Goal: Task Accomplishment & Management: Complete application form

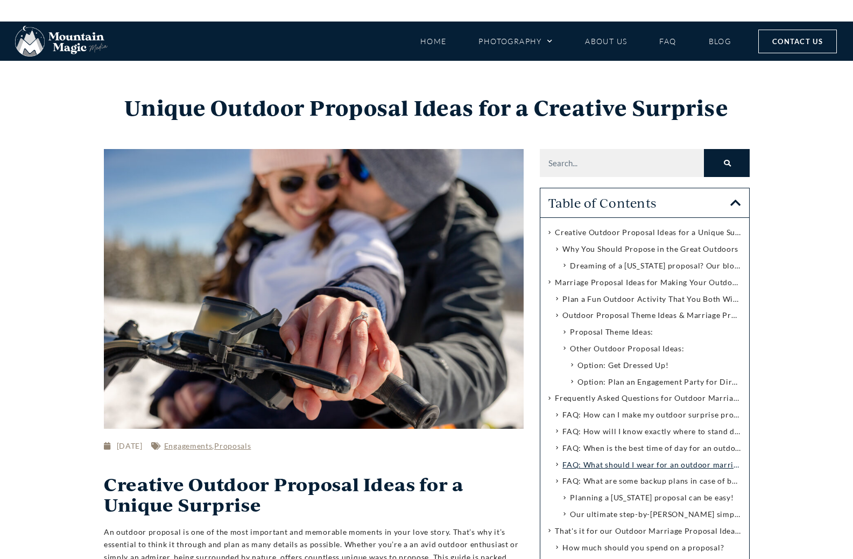
click at [775, 40] on span "Contact Us" at bounding box center [797, 42] width 51 height 12
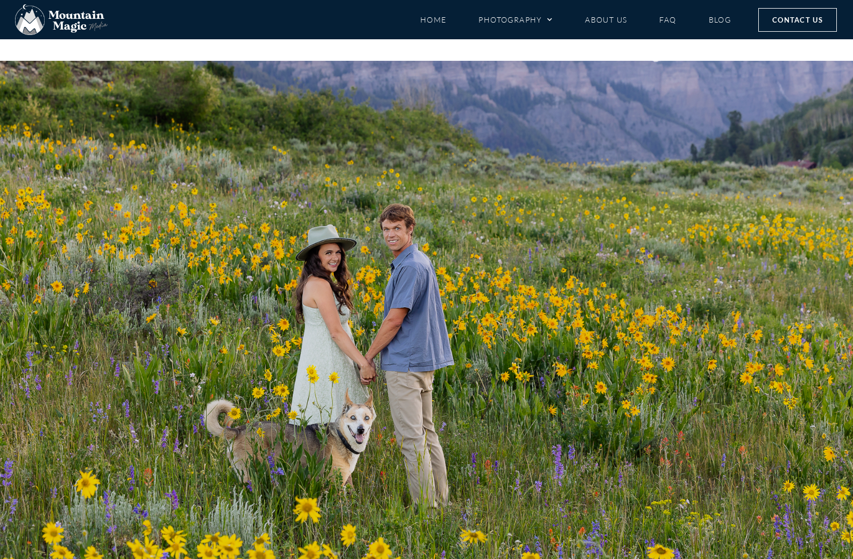
scroll to position [646, 0]
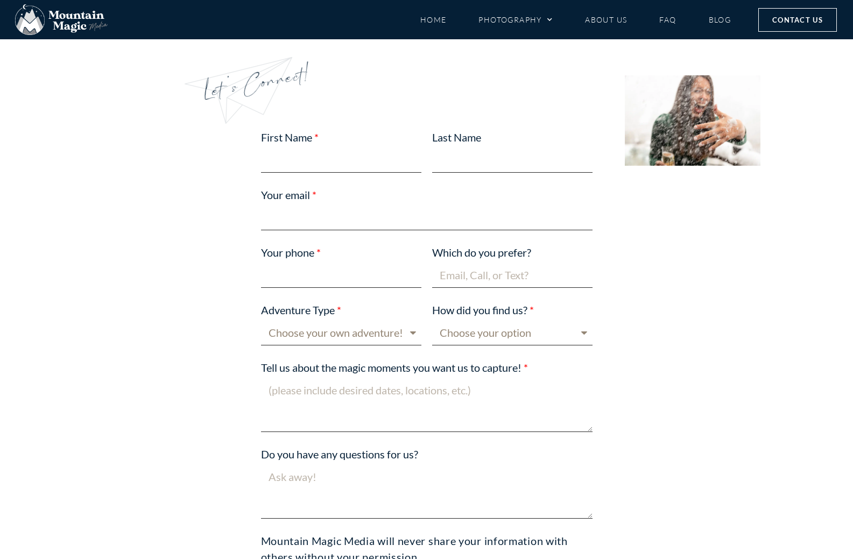
click at [313, 160] on input "First Name" at bounding box center [341, 159] width 160 height 25
type input "[PERSON_NAME]"
type input "03059620133"
click at [465, 270] on input "Which do you prefer?" at bounding box center [512, 275] width 160 height 25
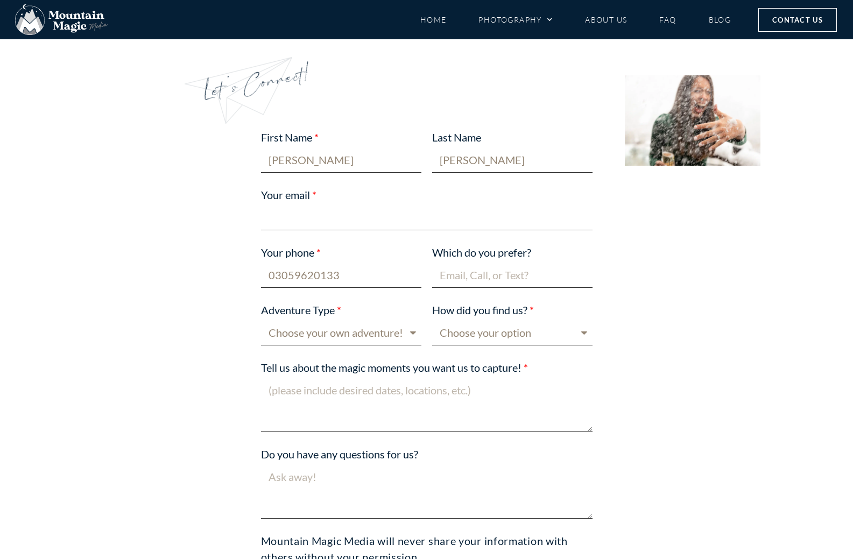
click at [294, 215] on input "Your email" at bounding box center [427, 217] width 332 height 25
type input "[PERSON_NAME][DOMAIN_NAME][EMAIL_ADDRESS][DOMAIN_NAME]"
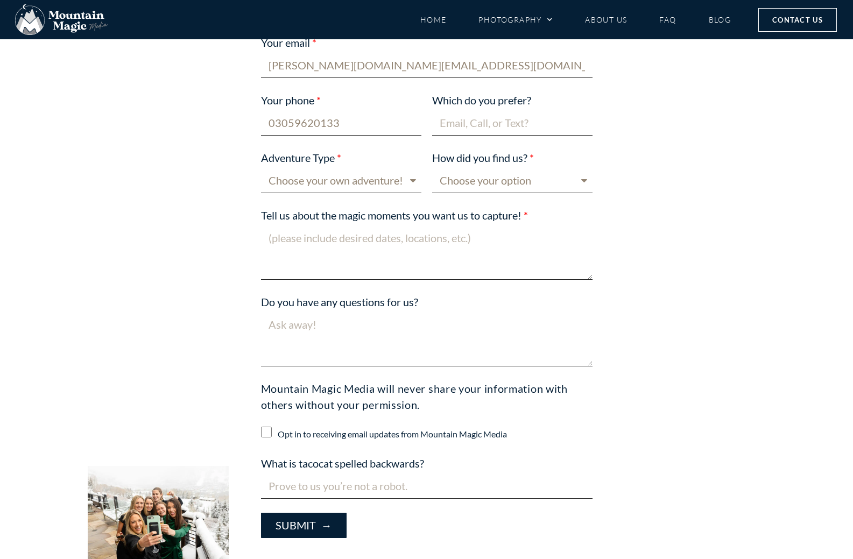
scroll to position [700, 0]
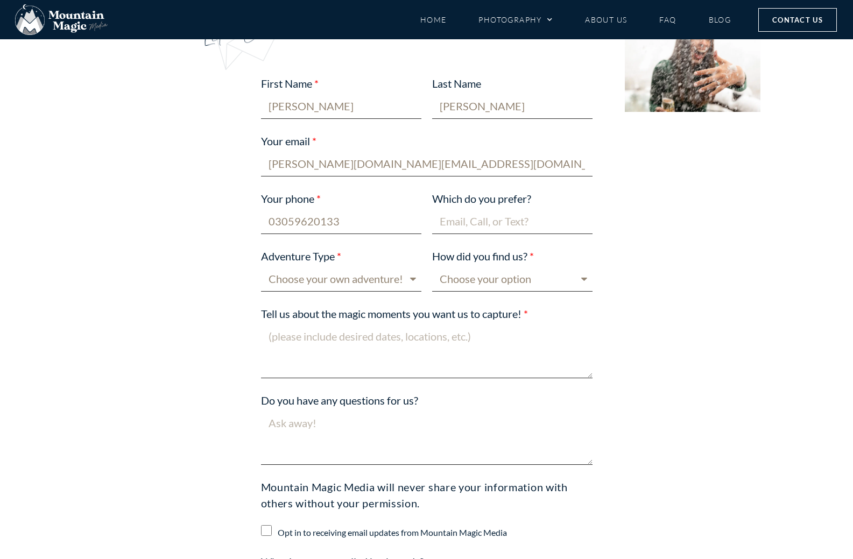
click at [477, 221] on input "Which do you prefer?" at bounding box center [512, 221] width 160 height 25
click at [353, 165] on input "[PERSON_NAME][DOMAIN_NAME][EMAIL_ADDRESS][DOMAIN_NAME]" at bounding box center [427, 163] width 332 height 25
click at [467, 224] on input "Which do you prefer?" at bounding box center [512, 221] width 160 height 25
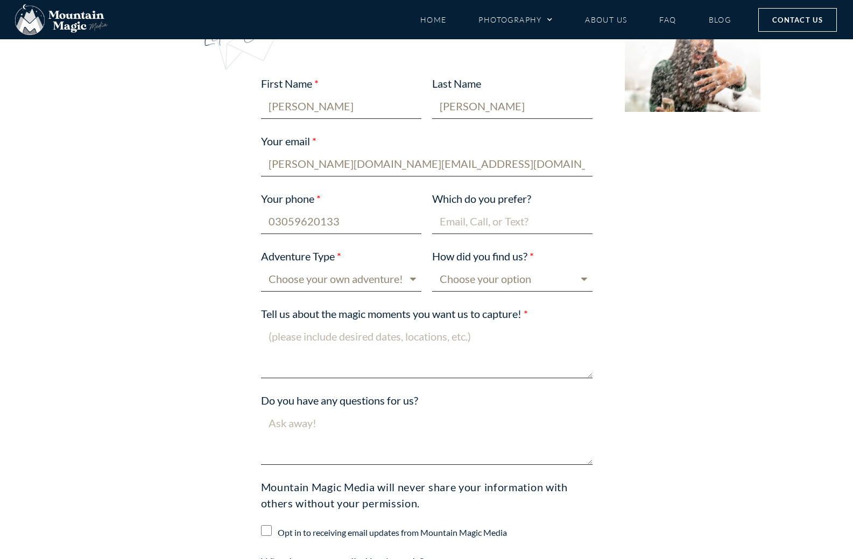
paste input "[PERSON_NAME][DOMAIN_NAME][EMAIL_ADDRESS][DOMAIN_NAME]"
type input "[PERSON_NAME][DOMAIN_NAME][EMAIL_ADDRESS][DOMAIN_NAME]"
click at [339, 279] on select "Choose your own adventure! Proposal Engagement Elopement Wedding Boudoir Family…" at bounding box center [341, 278] width 160 height 25
select select "Other"
click at [261, 266] on select "Choose your own adventure! Proposal Engagement Elopement Wedding Boudoir Family…" at bounding box center [341, 278] width 160 height 25
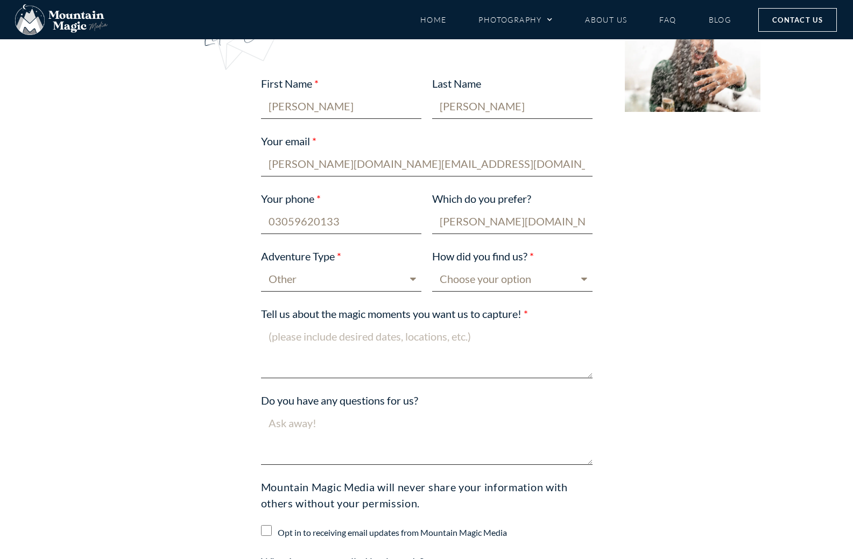
click at [473, 275] on select "Choose your option Blog post Crested Butte Gunnison Wedding Guide Event Faceboo…" at bounding box center [512, 278] width 160 height 25
select select "Google"
click at [432, 266] on select "Choose your option Blog post Crested Butte Gunnison Wedding Guide Event Faceboo…" at bounding box center [512, 278] width 160 height 25
click at [319, 359] on textarea "Tell us about the magic moments you want us to capture!" at bounding box center [427, 351] width 332 height 54
paste textarea "Hello, How are you? I am offering paid guest posting and link insertion service…"
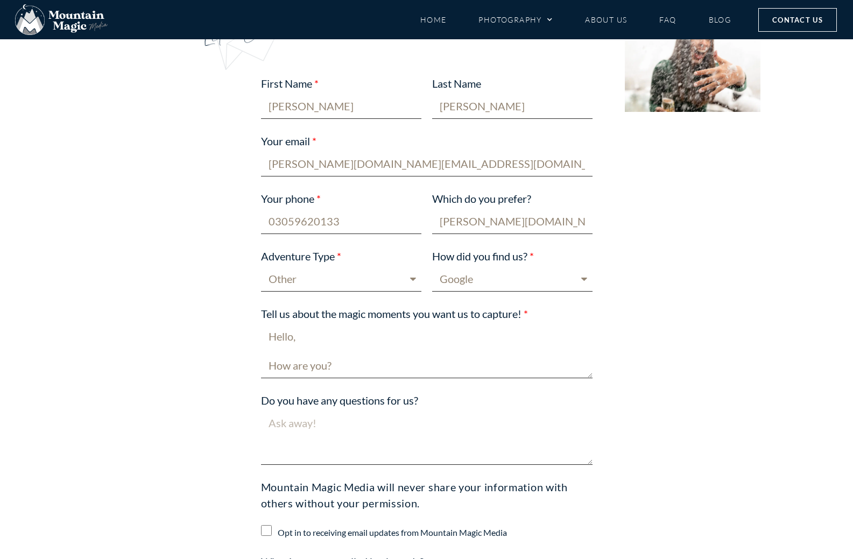
scroll to position [198, 0]
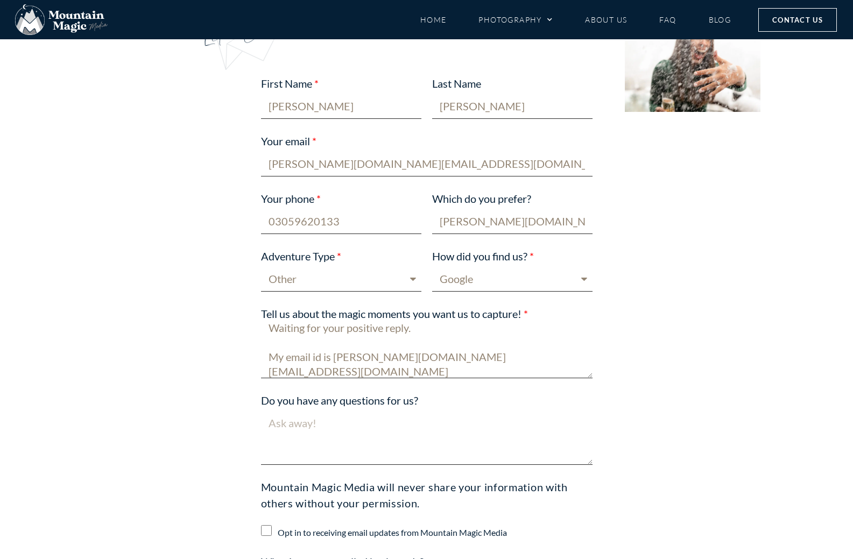
type textarea "Hello, How are you? I am offering paid guest posting and link insertion service…"
click at [335, 444] on textarea "Do you have any questions for us?" at bounding box center [427, 438] width 332 height 54
paste textarea "Hello, How are you? I am offering paid guest posting and link insertion service…"
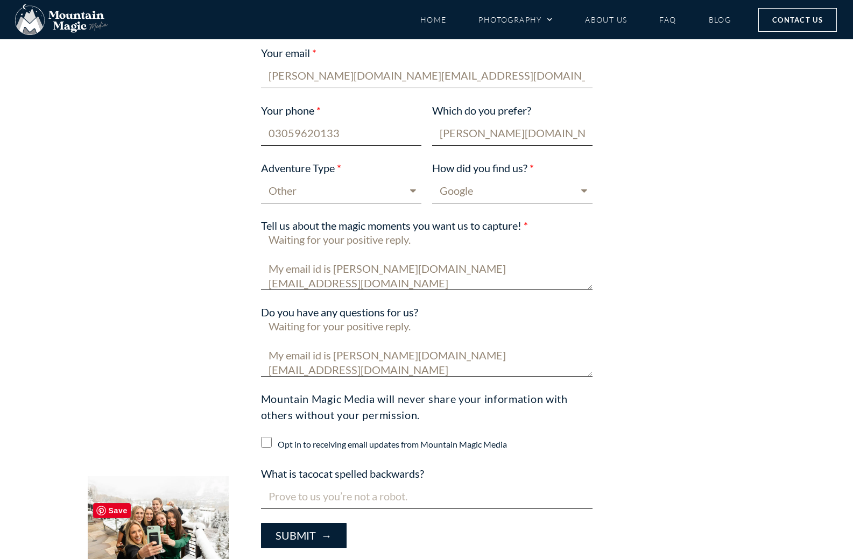
scroll to position [861, 0]
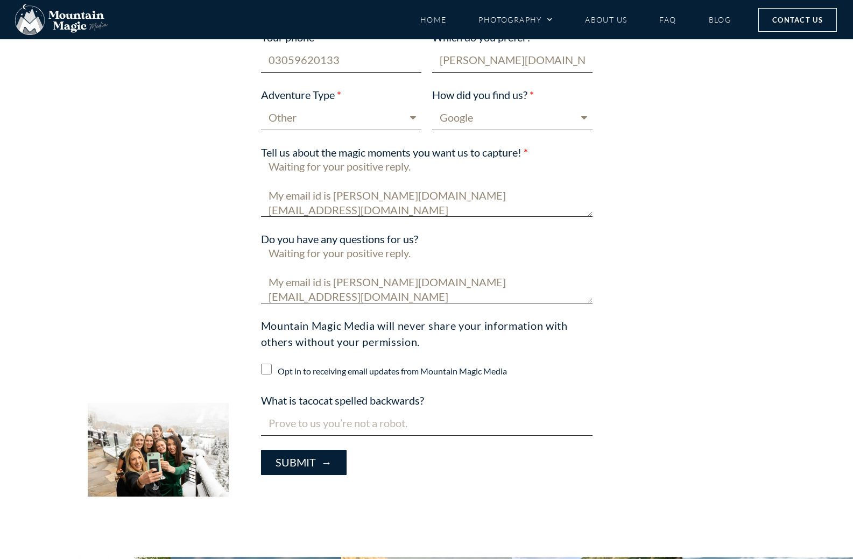
type textarea "Hello, How are you? I am offering paid guest posting and link insertion service…"
click at [269, 364] on input "Opt in to receiving email updates from Mountain Magic Media" at bounding box center [266, 369] width 11 height 11
checkbox input "true"
click at [300, 427] on input "What is tacocat spelled backwards?" at bounding box center [427, 423] width 332 height 25
click at [324, 401] on label "What is tacocat spelled backwards?" at bounding box center [342, 401] width 163 height 18
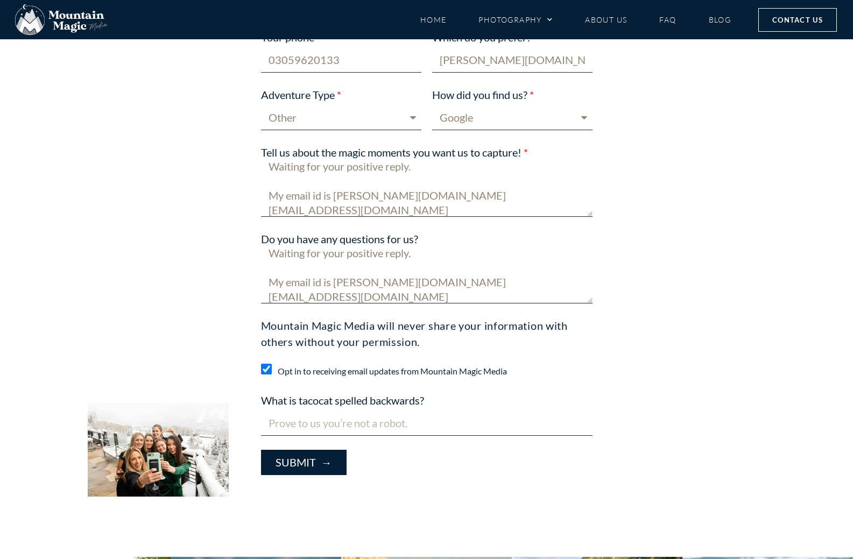
click at [324, 411] on input "What is tacocat spelled backwards?" at bounding box center [427, 423] width 332 height 25
click at [324, 401] on label "What is tacocat spelled backwards?" at bounding box center [342, 401] width 163 height 18
click at [324, 411] on input "What is tacocat spelled backwards?" at bounding box center [427, 423] width 332 height 25
click at [324, 401] on label "What is tacocat spelled backwards?" at bounding box center [342, 401] width 163 height 18
click at [324, 411] on input "What is tacocat spelled backwards?" at bounding box center [427, 423] width 332 height 25
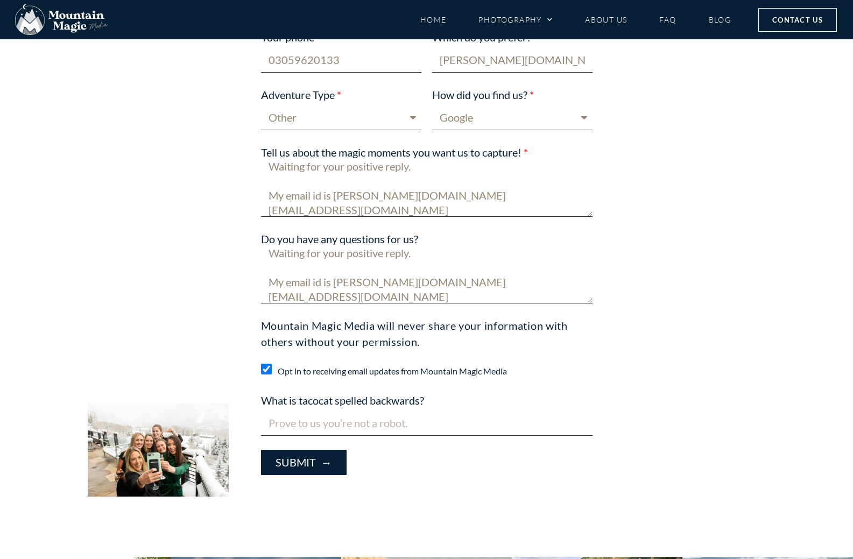
click at [350, 423] on input "What is tacocat spelled backwards?" at bounding box center [427, 423] width 332 height 25
paste input "tacocat."
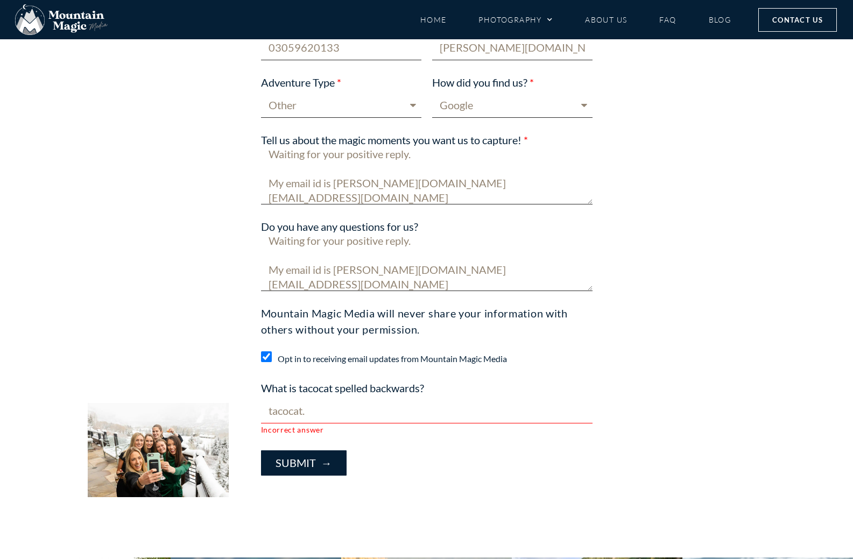
click at [333, 422] on input "tacocat." at bounding box center [427, 410] width 332 height 25
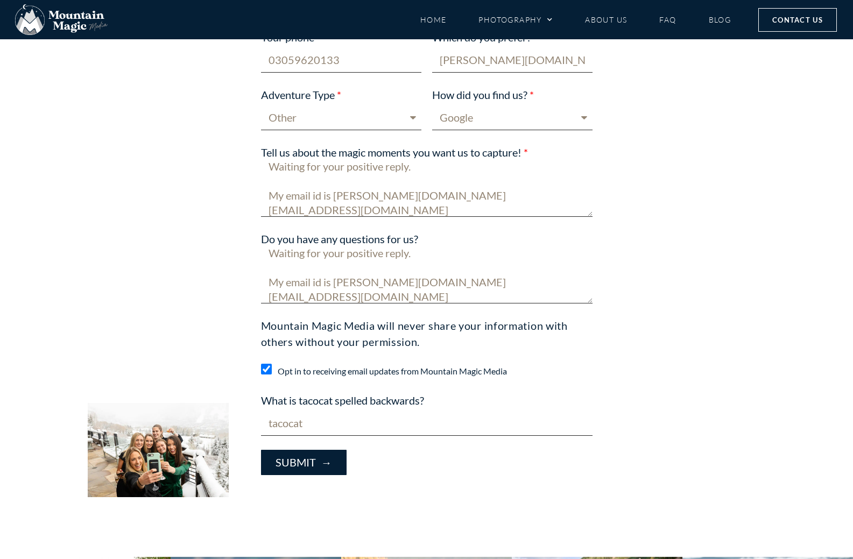
type input "tacocat"
click at [299, 468] on button "Submit →" at bounding box center [304, 462] width 86 height 25
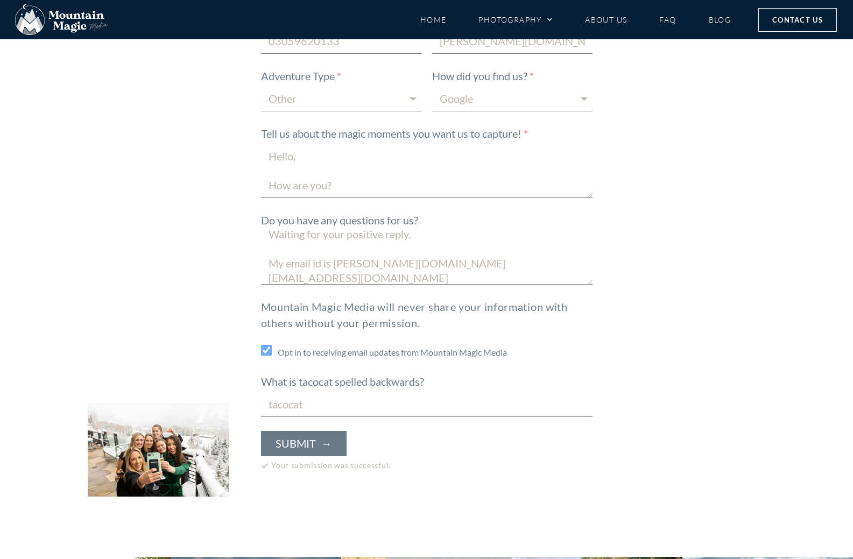
scroll to position [0, 0]
